Goal: Information Seeking & Learning: Learn about a topic

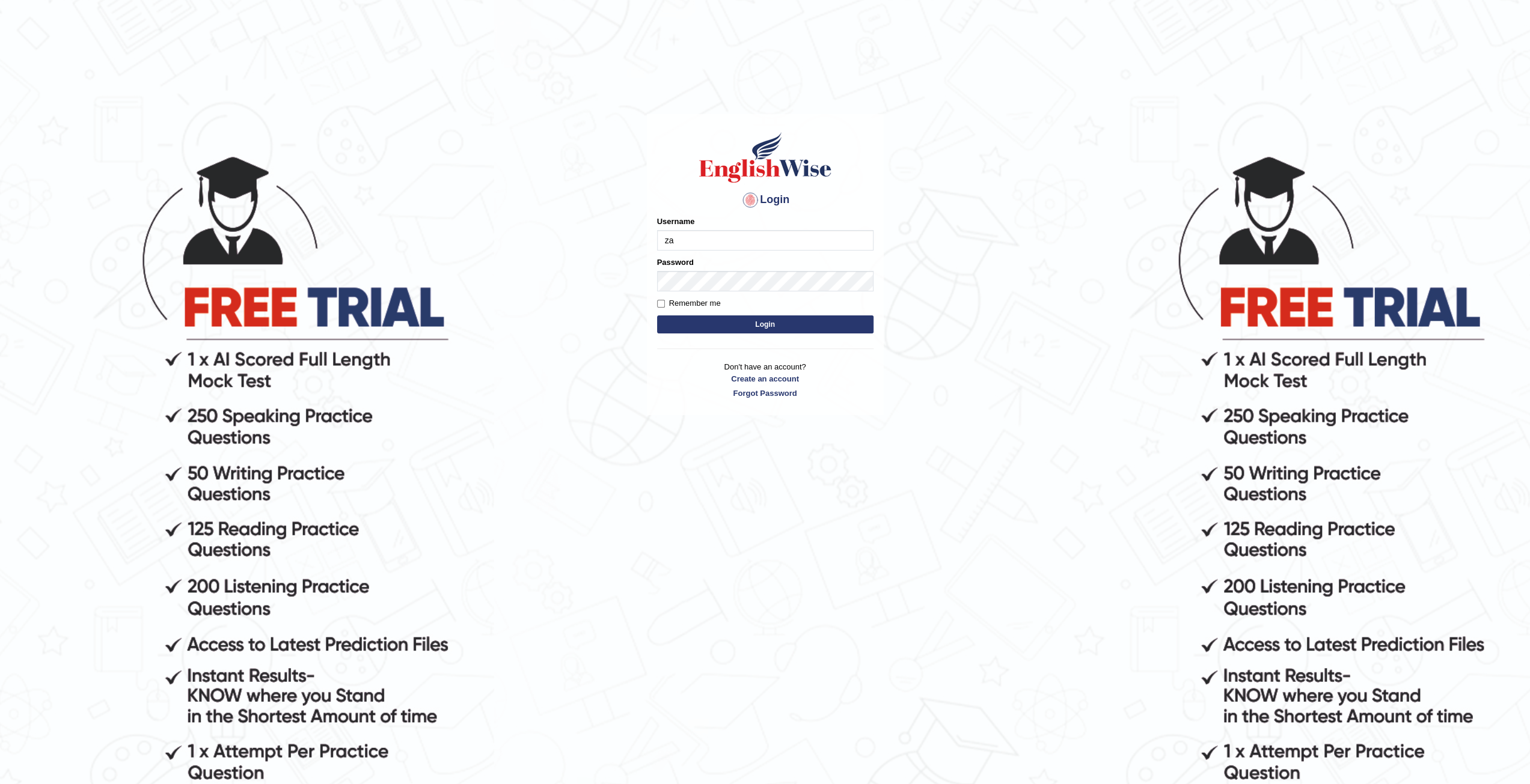
type input "zaryab_chandio"
click at [657, 316] on button "Login" at bounding box center [765, 325] width 217 height 18
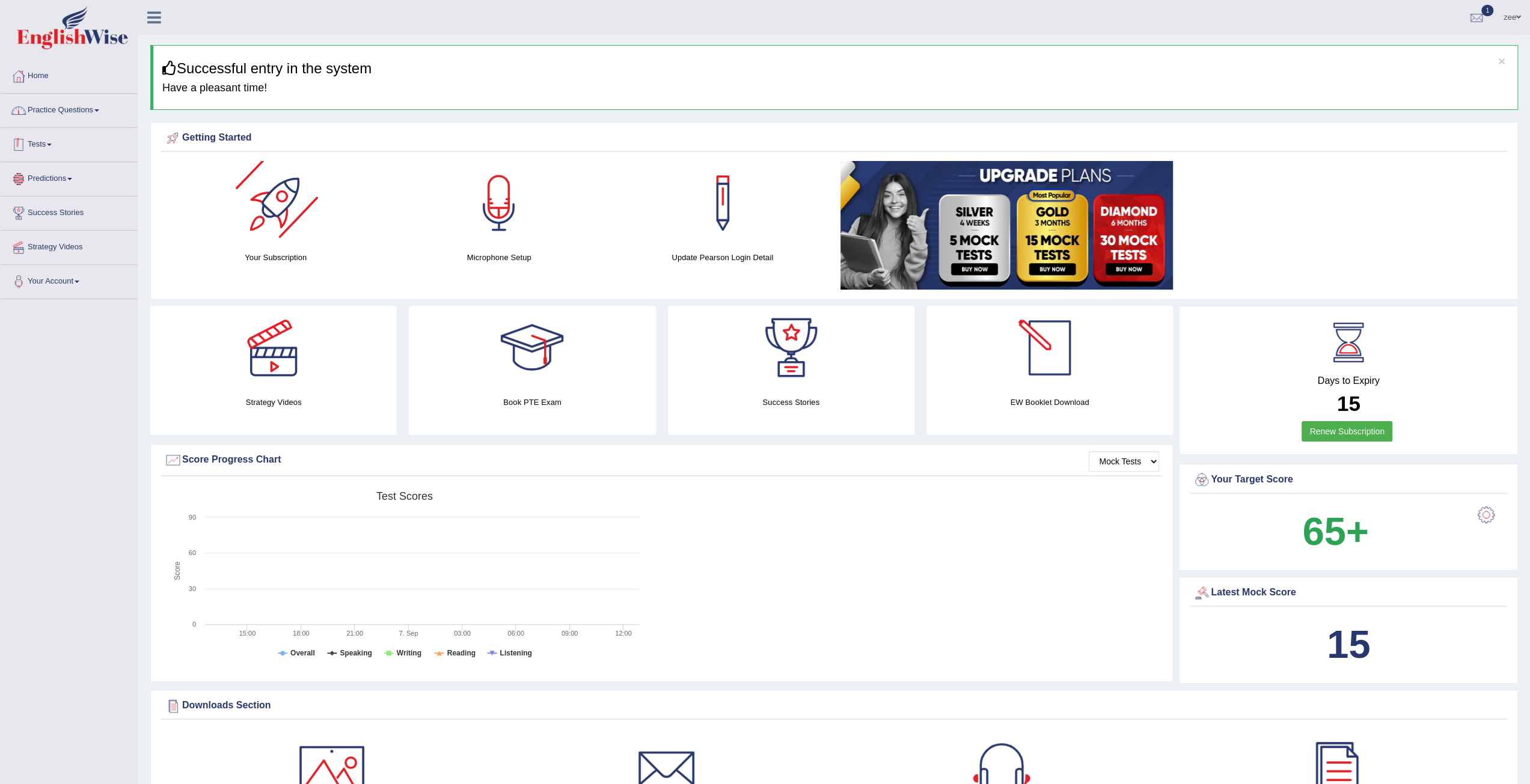
click at [58, 121] on link "Practice Questions" at bounding box center [69, 108] width 137 height 30
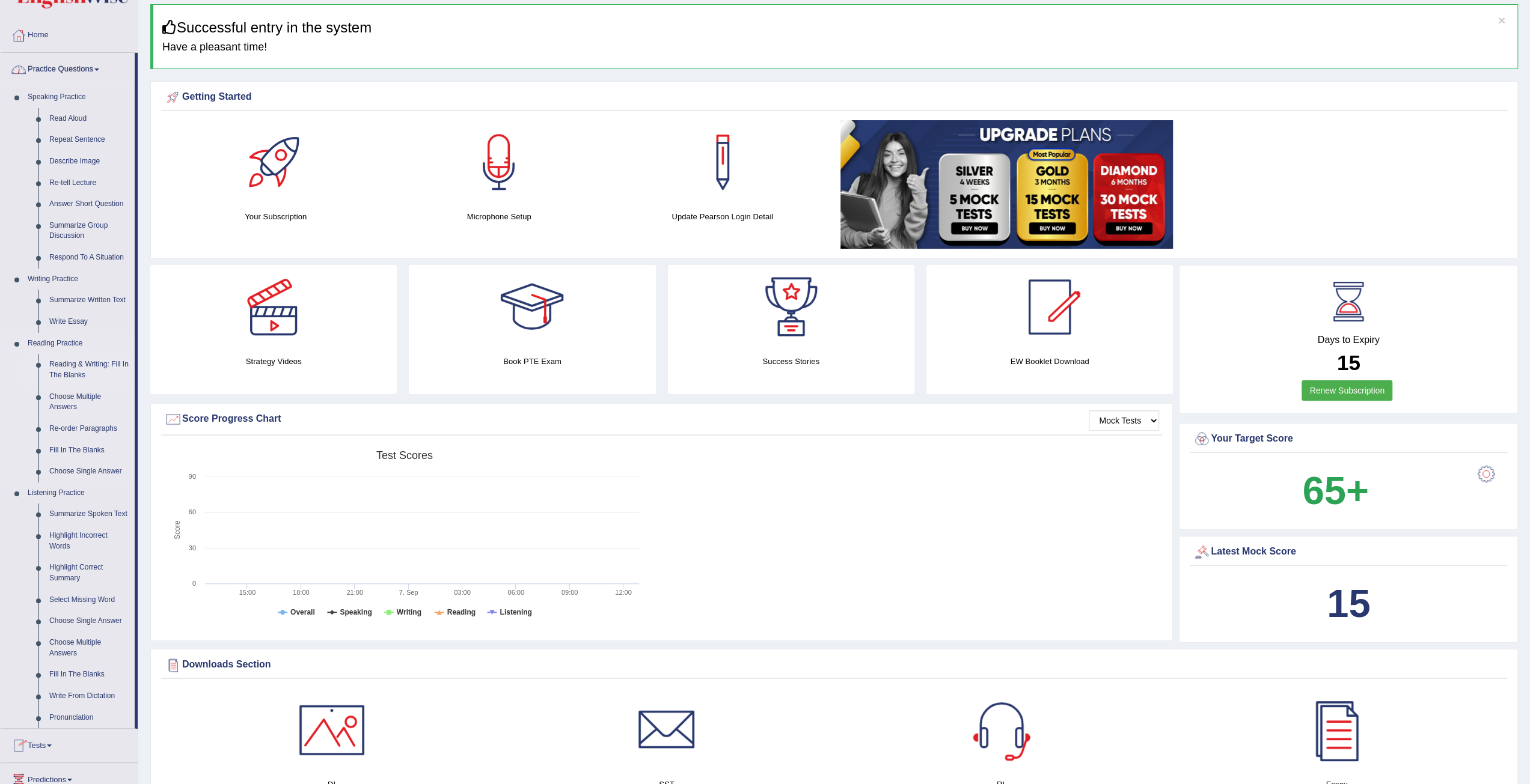
scroll to position [60, 0]
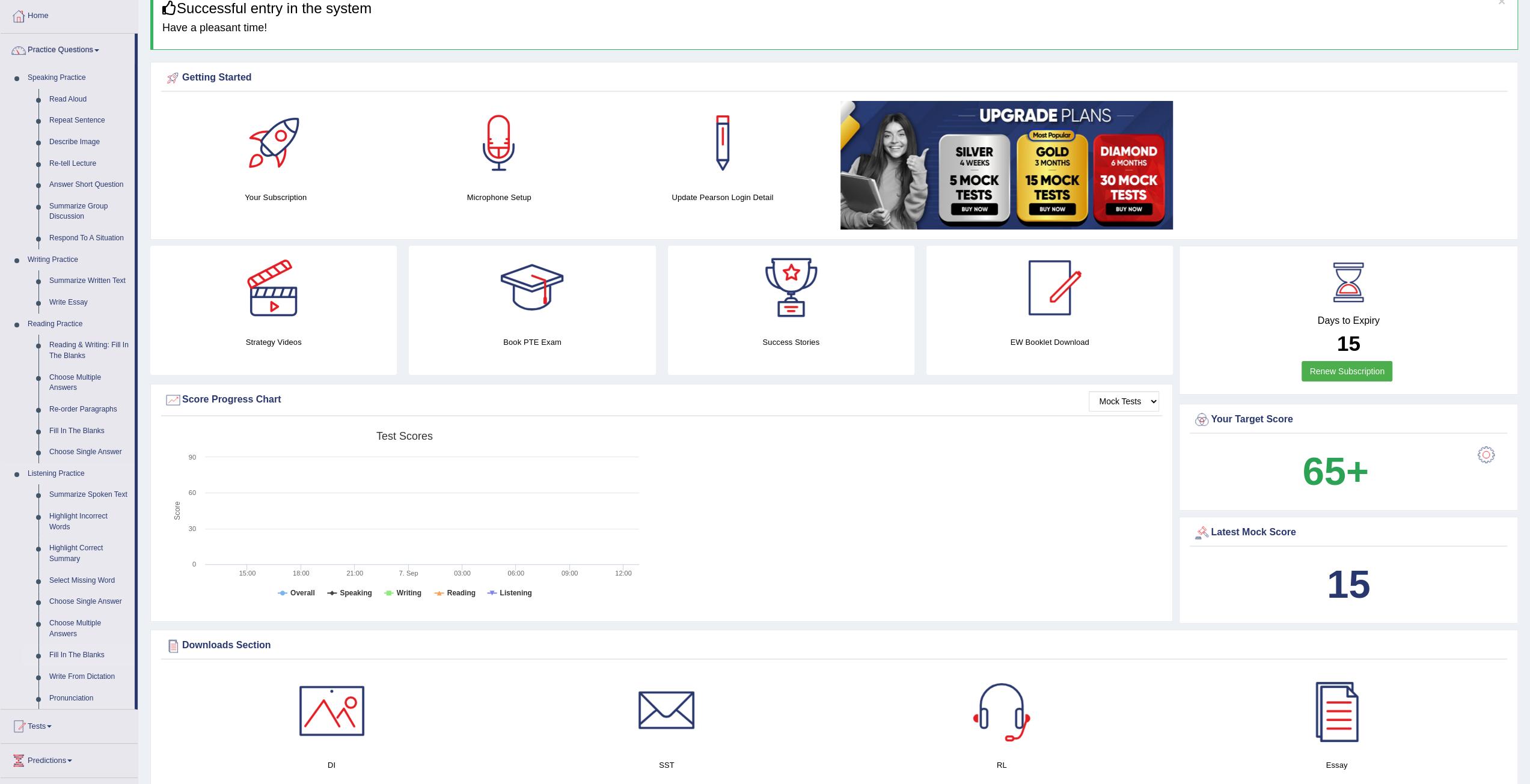
click at [73, 653] on link "Fill In The Blanks" at bounding box center [89, 655] width 91 height 22
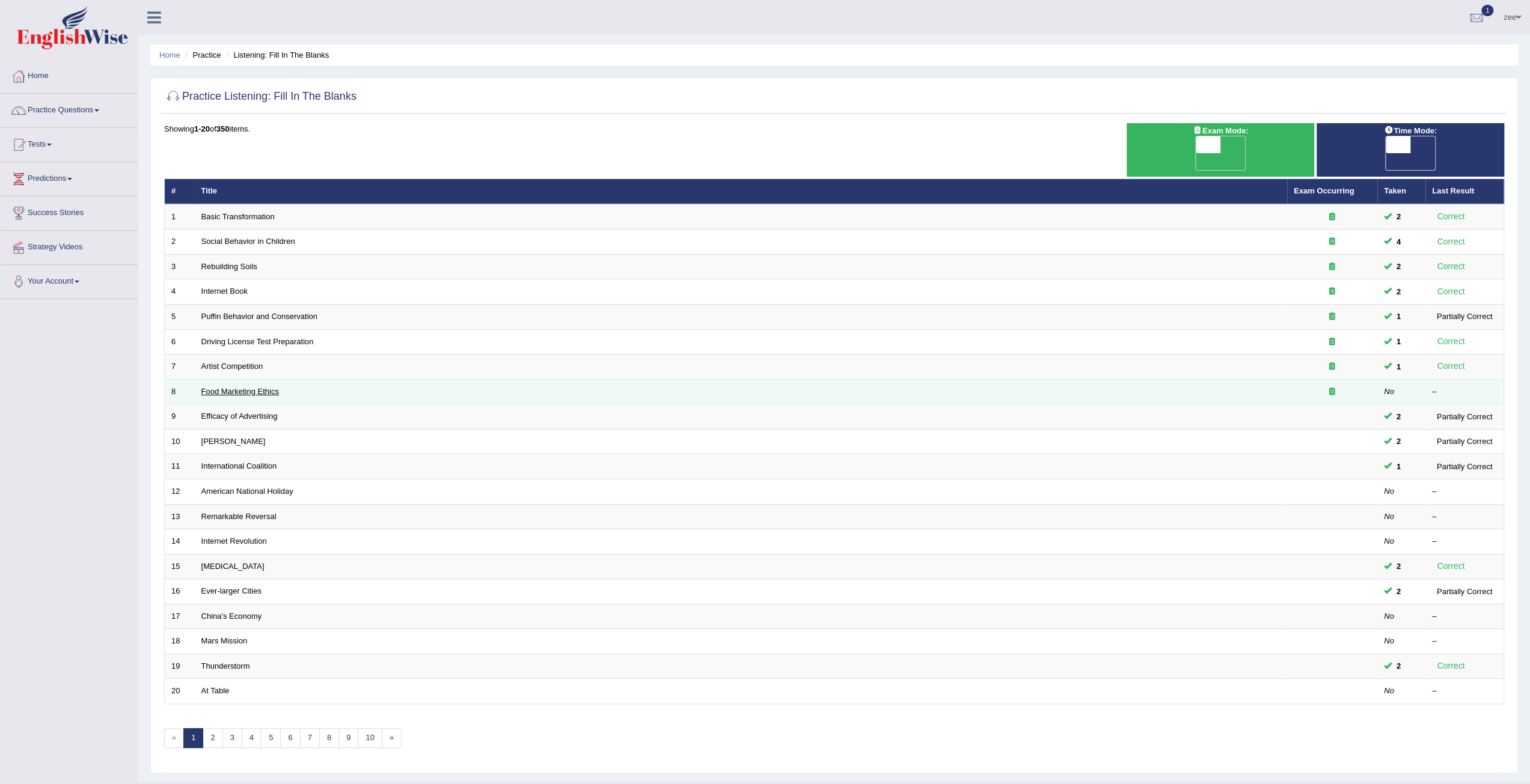
click at [260, 387] on link "Food Marketing Ethics" at bounding box center [240, 392] width 77 height 9
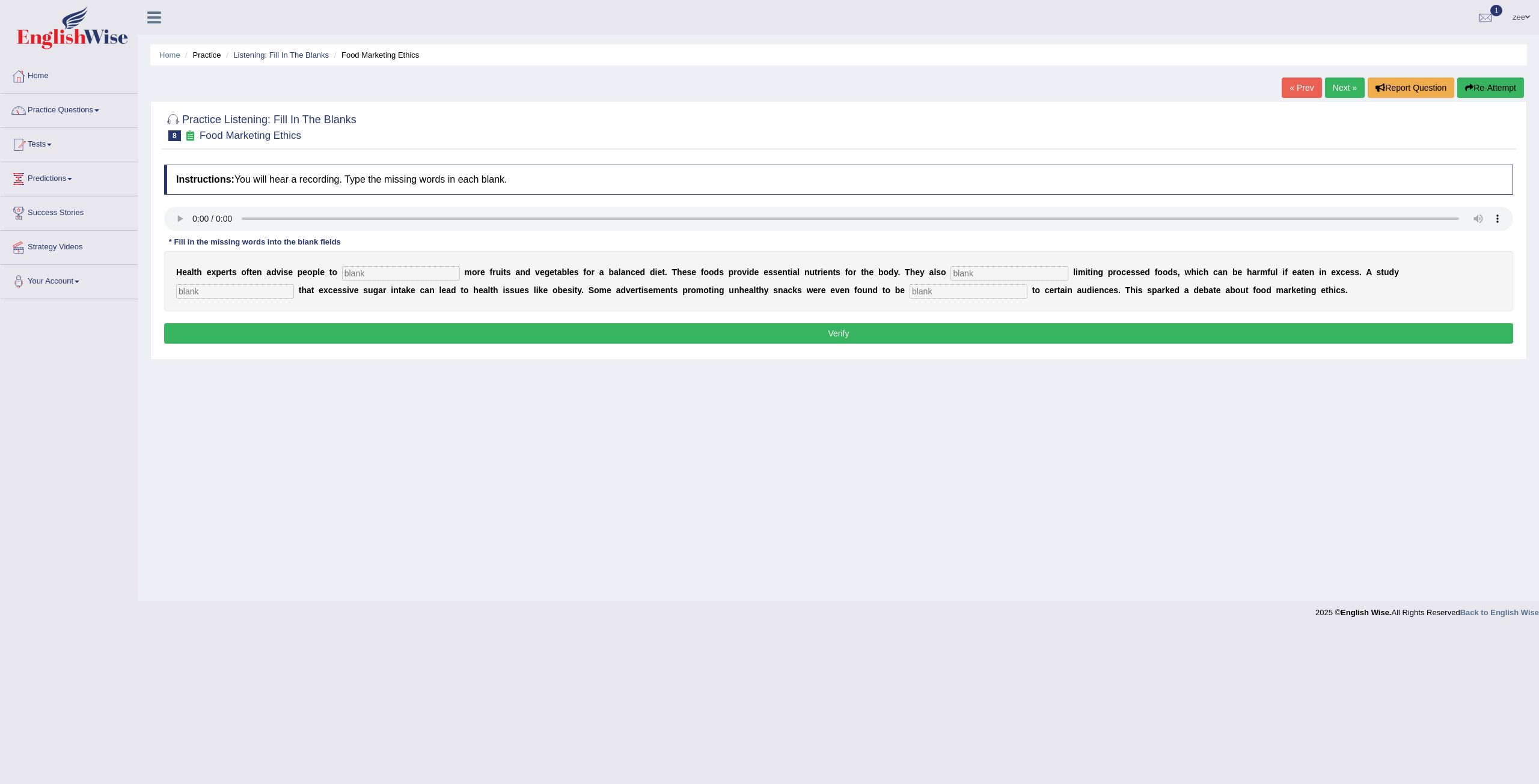
click at [408, 276] on input "text" at bounding box center [400, 274] width 118 height 15
type input "consume"
type input "recomened"
type input "diagnosed"
type input "offensive"
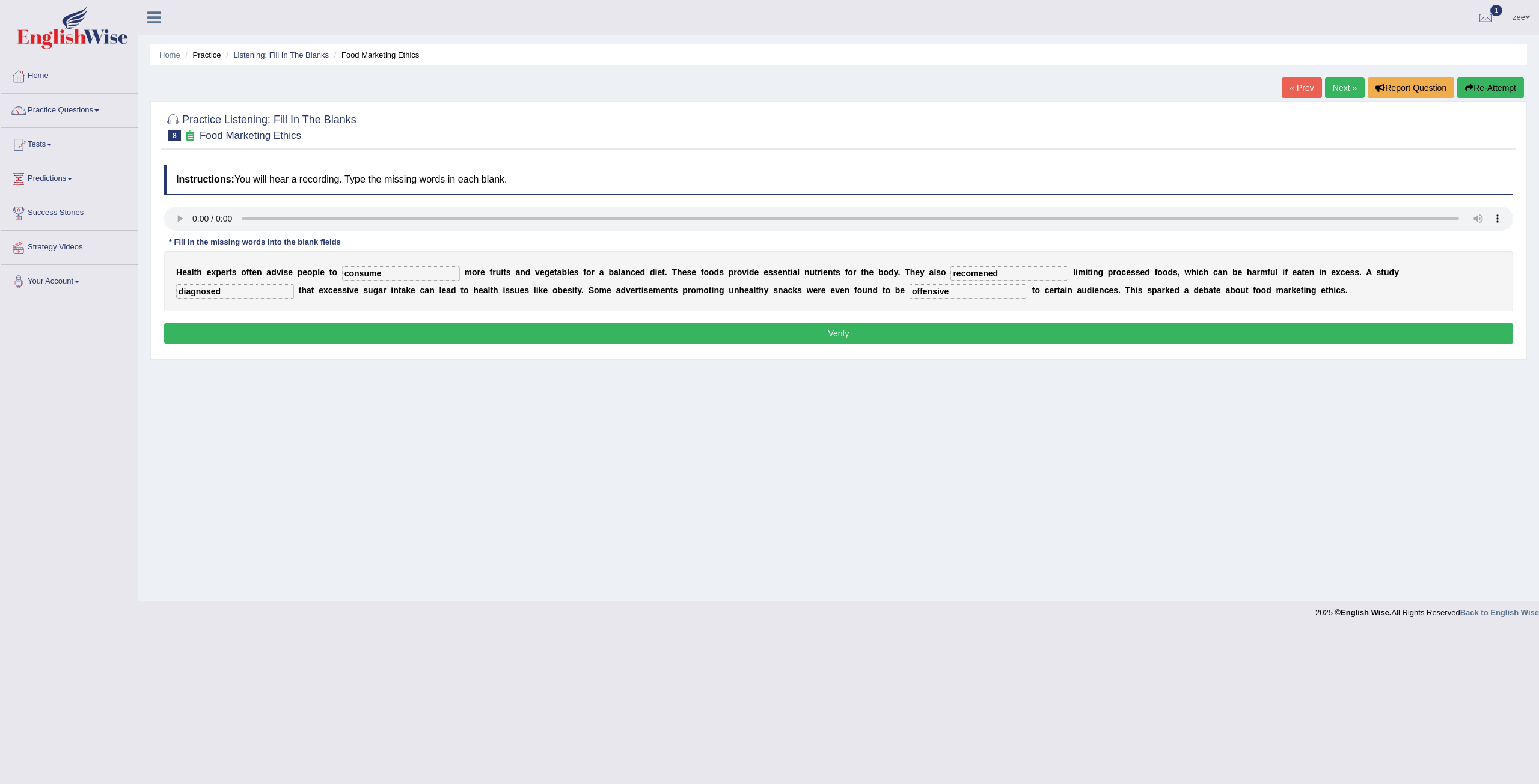
drag, startPoint x: 396, startPoint y: 273, endPoint x: 502, endPoint y: 279, distance: 106.2
click at [448, 279] on div "H e a l t h e x p e r t s o f t e n a d v i s e p e o p l e t o consume m o r e…" at bounding box center [838, 281] width 1349 height 60
drag, startPoint x: 932, startPoint y: 274, endPoint x: 754, endPoint y: 295, distance: 179.2
click at [768, 289] on div "H e a l t h e x p e r t s o f t e n a d v i s e p e o p l e t o consume m o r e…" at bounding box center [838, 281] width 1349 height 60
type input "recommended"
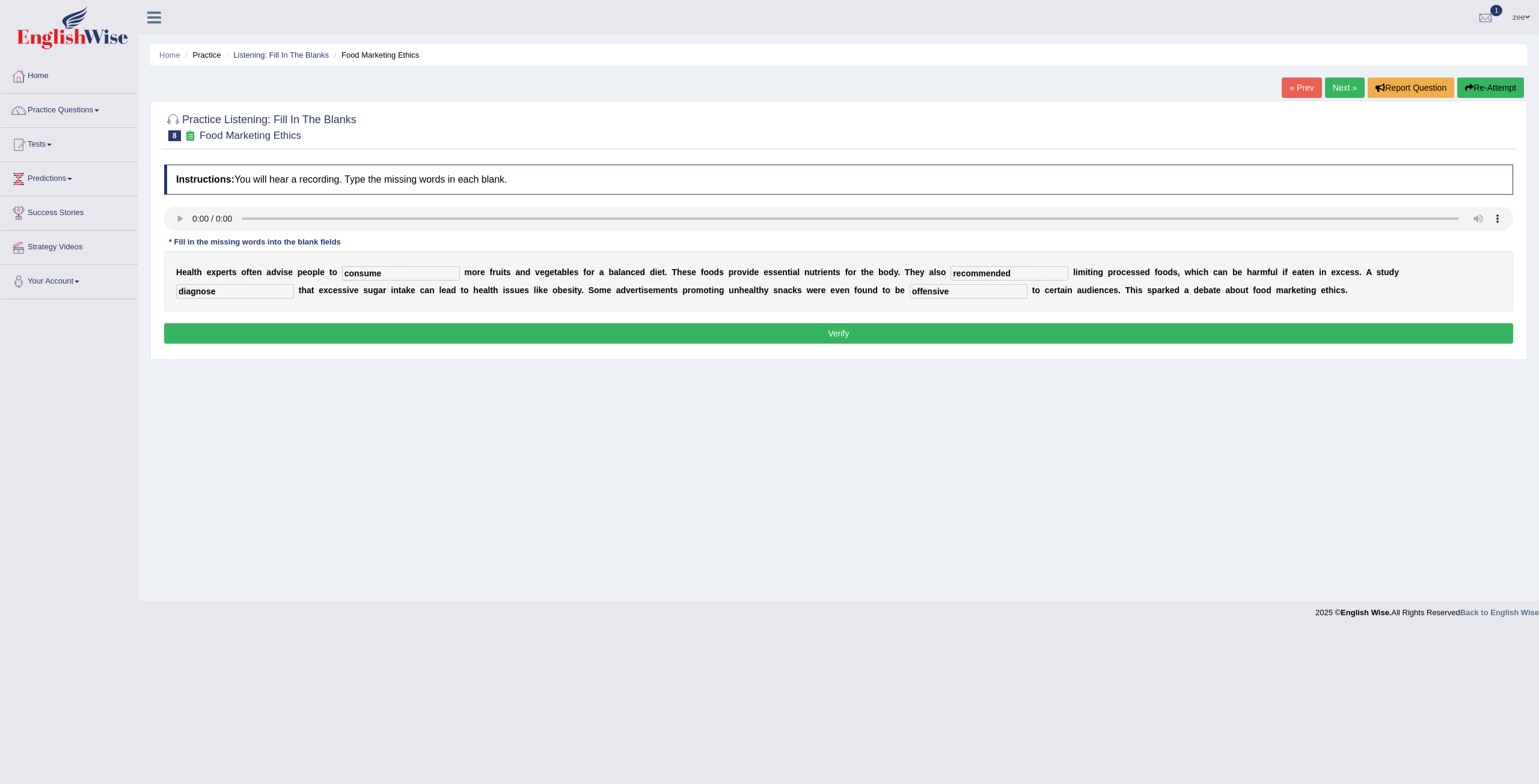
type input "diagnosed"
click at [570, 317] on div "Instructions: You will hear a recording. Type the missing words in each blank. …" at bounding box center [837, 256] width 1354 height 195
click at [574, 330] on button "Verify" at bounding box center [838, 333] width 1349 height 20
